Goal: Use online tool/utility: Utilize a website feature to perform a specific function

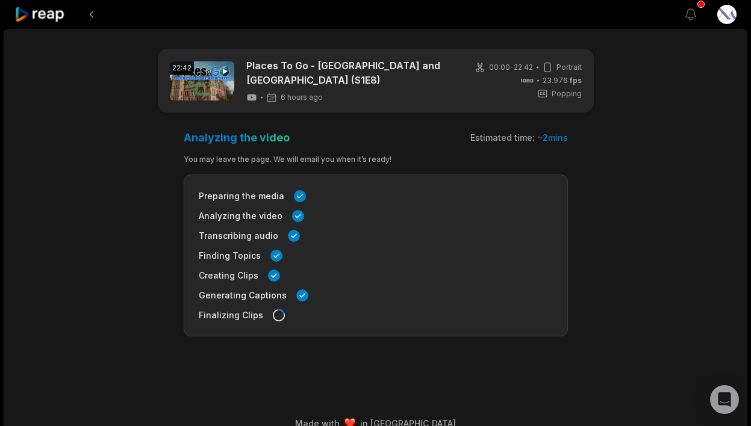
click at [609, 173] on main "22:42 Places To Go - [GEOGRAPHIC_DATA] and [GEOGRAPHIC_DATA] (S1E8) 6 hours ago…" at bounding box center [375, 201] width 583 height 305
click at [90, 19] on button at bounding box center [92, 15] width 22 height 22
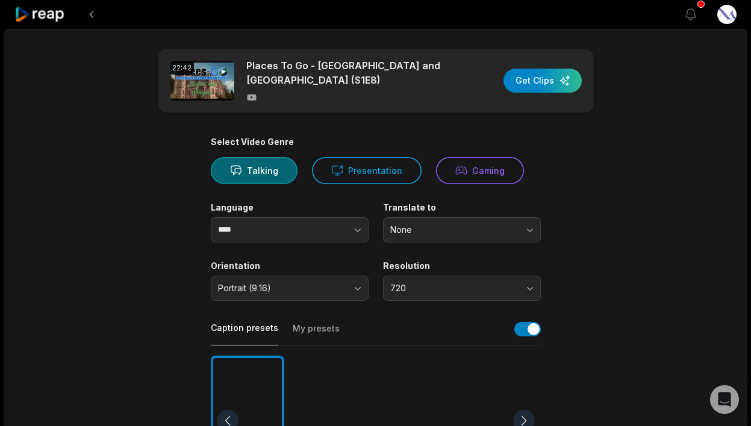
drag, startPoint x: 37, startPoint y: 16, endPoint x: 53, endPoint y: 18, distance: 15.8
click at [37, 16] on icon at bounding box center [39, 15] width 51 height 16
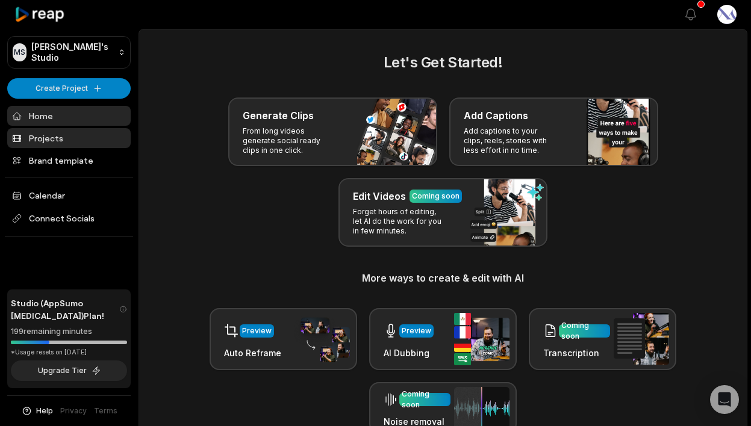
click at [87, 138] on link "Projects" at bounding box center [68, 138] width 123 height 20
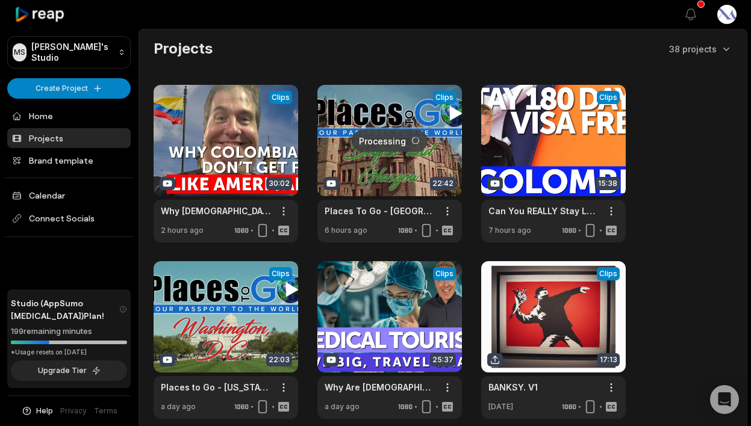
click at [395, 164] on link at bounding box center [389, 164] width 144 height 158
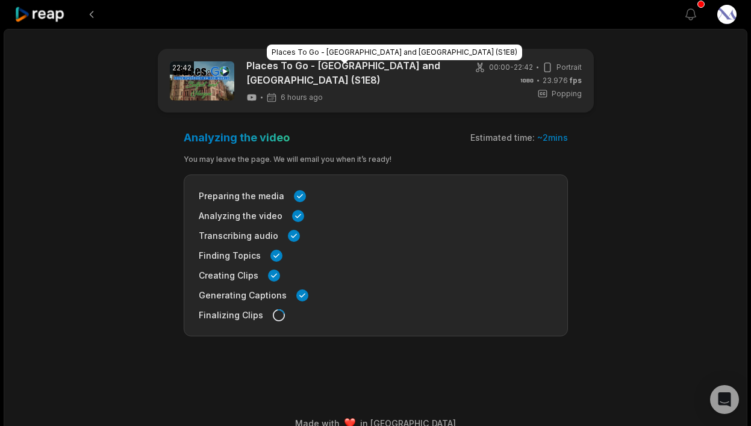
click at [393, 74] on link "Places To Go - [GEOGRAPHIC_DATA] and [GEOGRAPHIC_DATA] (S1E8)" at bounding box center [350, 72] width 208 height 29
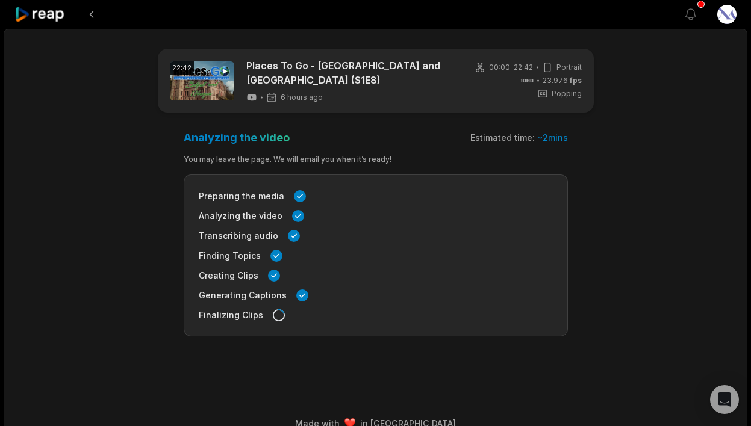
click at [31, 18] on icon at bounding box center [39, 15] width 51 height 16
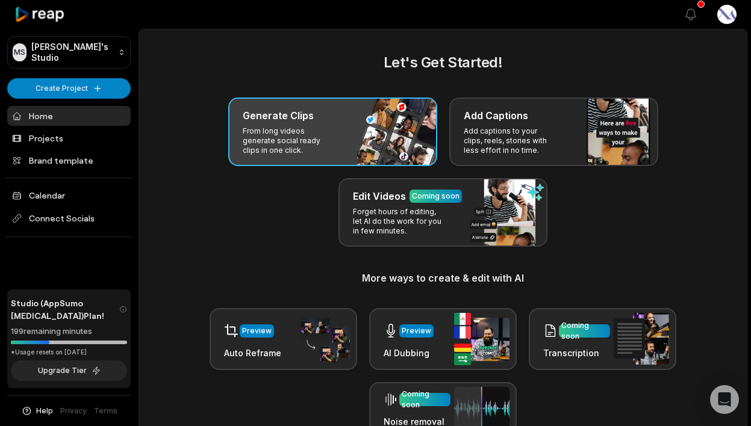
click at [285, 131] on p "From long videos generate social ready clips in one click." at bounding box center [289, 140] width 93 height 29
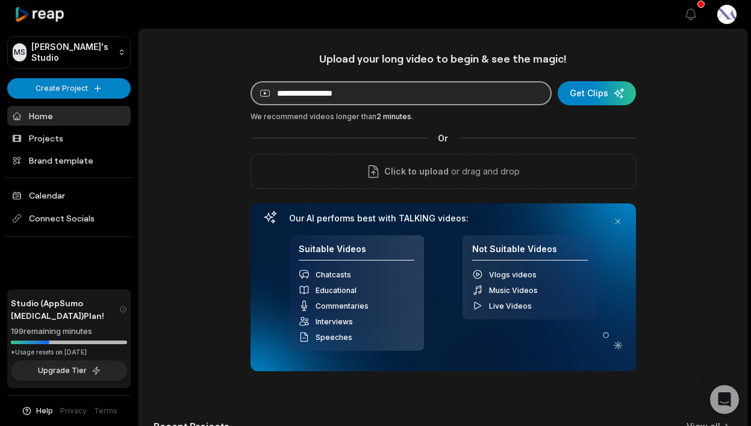
drag, startPoint x: 322, startPoint y: 105, endPoint x: 329, endPoint y: 98, distance: 10.7
click at [322, 105] on input at bounding box center [400, 93] width 301 height 24
paste input "**********"
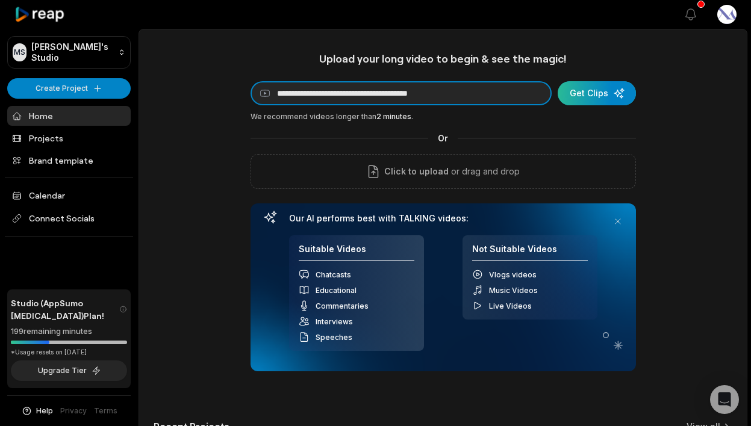
type input "**********"
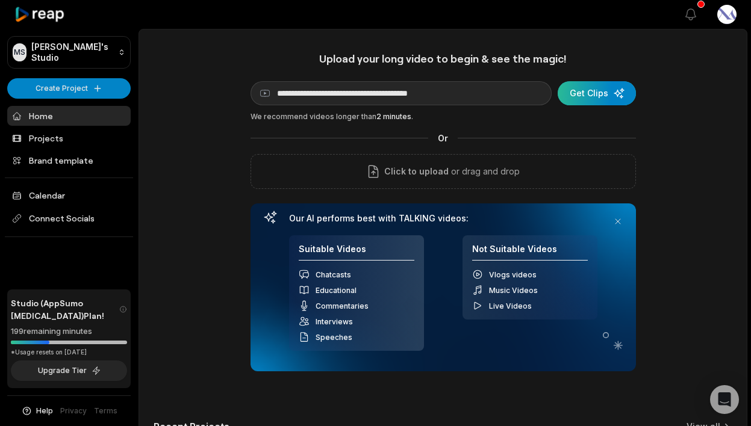
click at [590, 95] on div "submit" at bounding box center [596, 93] width 78 height 24
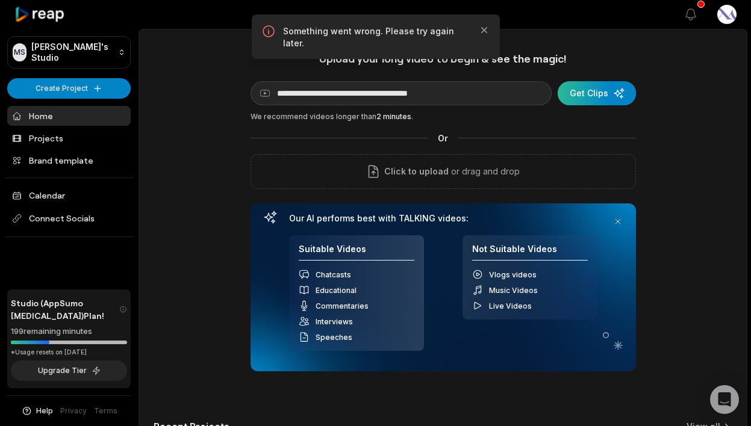
click at [588, 79] on div "**********" at bounding box center [442, 212] width 385 height 320
click at [591, 90] on div "submit" at bounding box center [596, 93] width 78 height 24
click at [485, 29] on icon "button" at bounding box center [483, 30] width 6 height 6
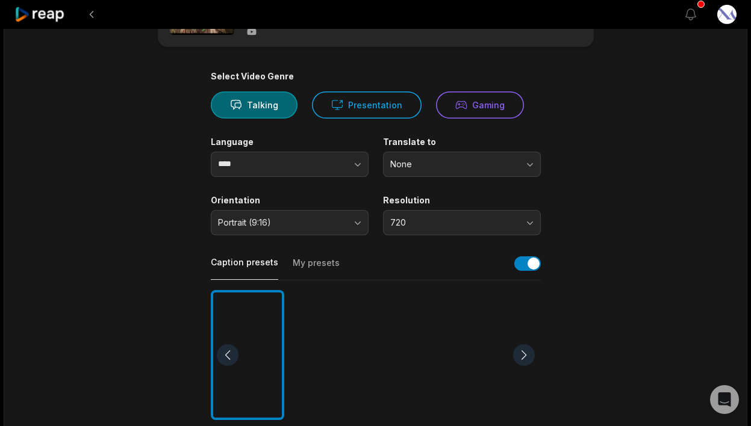
scroll to position [67, 0]
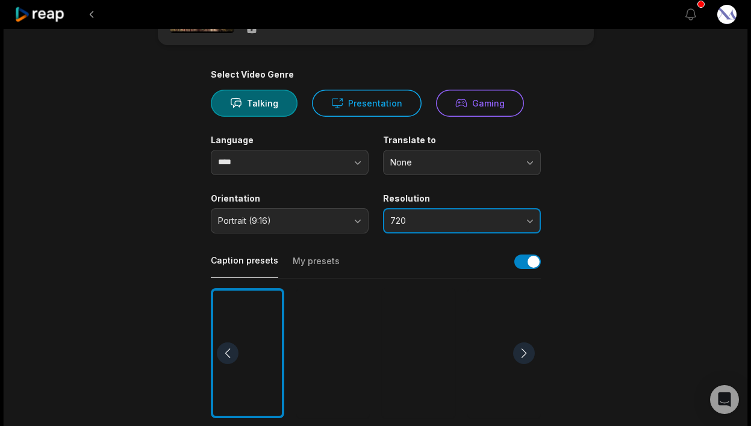
click at [465, 217] on span "720" at bounding box center [453, 221] width 126 height 11
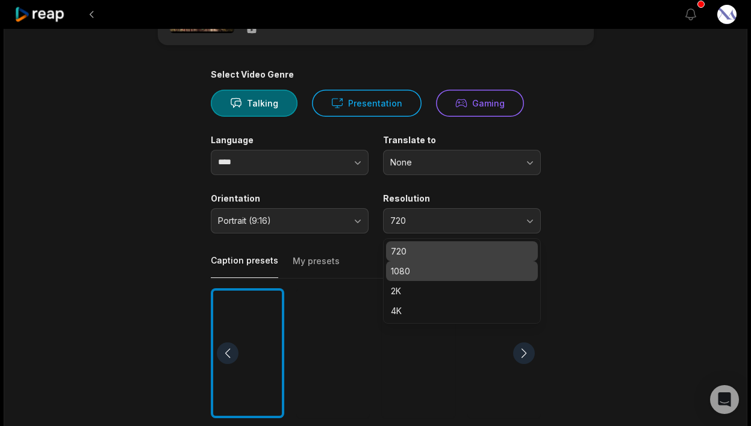
drag, startPoint x: 444, startPoint y: 267, endPoint x: 459, endPoint y: 260, distance: 17.2
click at [444, 267] on p "1080" at bounding box center [462, 271] width 142 height 13
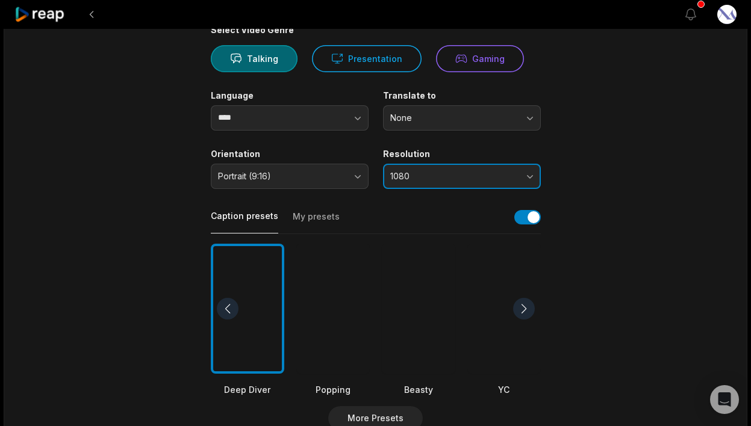
scroll to position [113, 0]
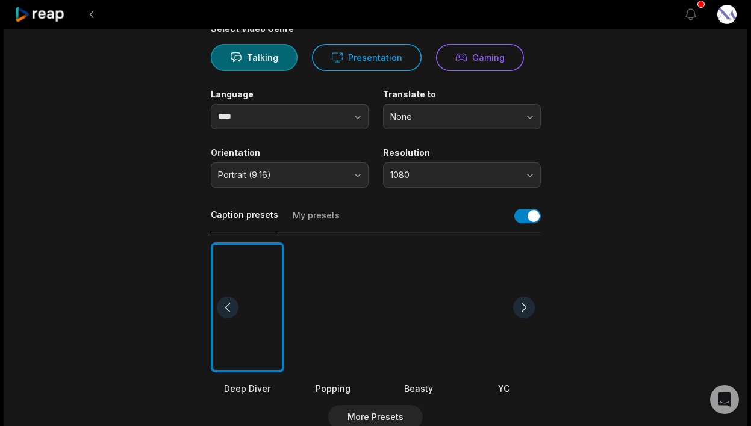
click at [566, 265] on main "22:42 Places To Go - [GEOGRAPHIC_DATA] and [GEOGRAPHIC_DATA] (S1E8) Get Clips S…" at bounding box center [375, 304] width 583 height 737
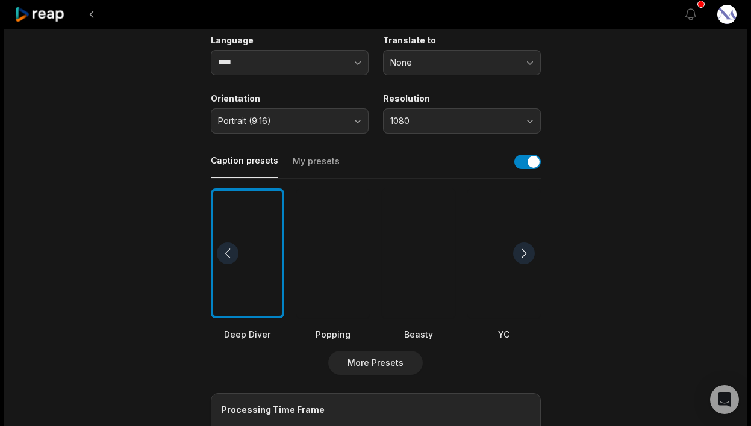
scroll to position [180, 0]
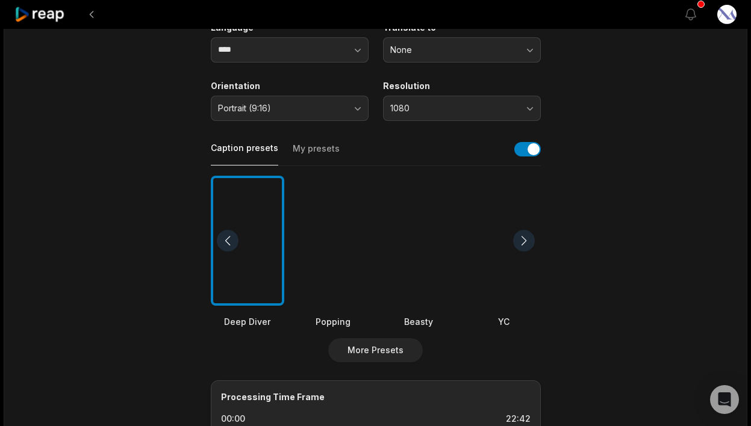
click at [524, 239] on div at bounding box center [524, 241] width 22 height 22
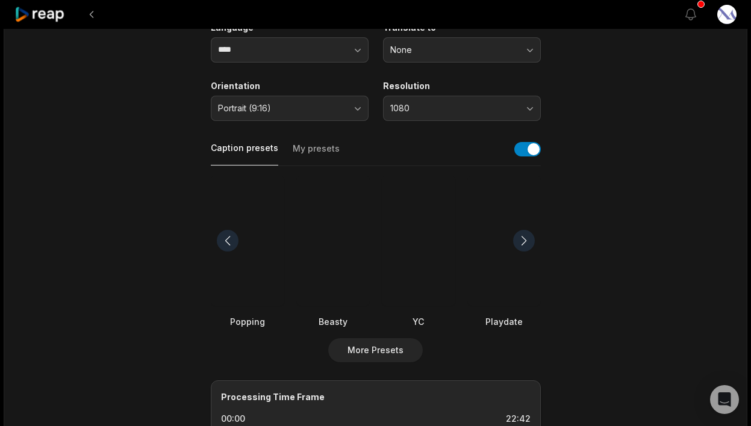
click at [524, 239] on div at bounding box center [524, 241] width 22 height 22
click at [400, 260] on div at bounding box center [418, 241] width 73 height 131
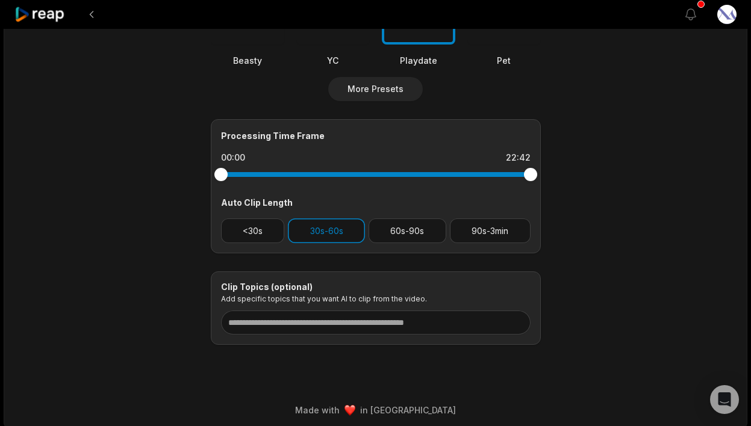
scroll to position [0, 0]
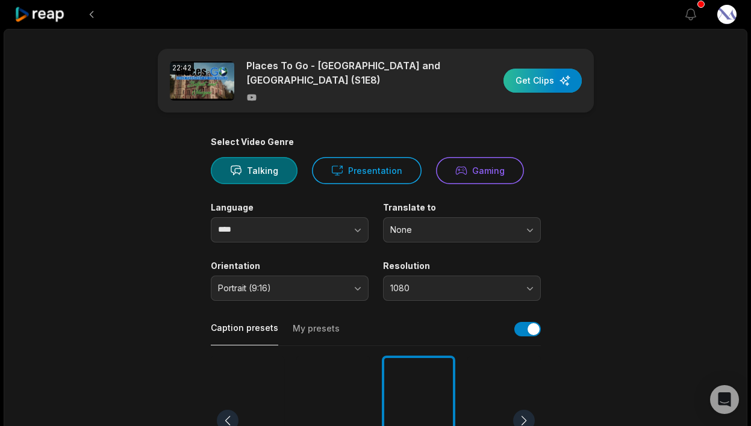
click at [522, 81] on div "button" at bounding box center [542, 81] width 78 height 24
